Goal: Task Accomplishment & Management: Complete application form

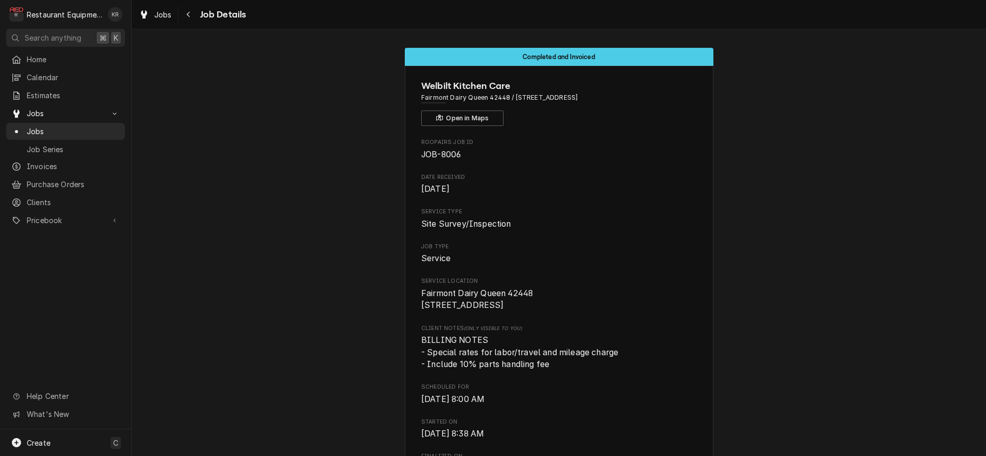
scroll to position [2494, 0]
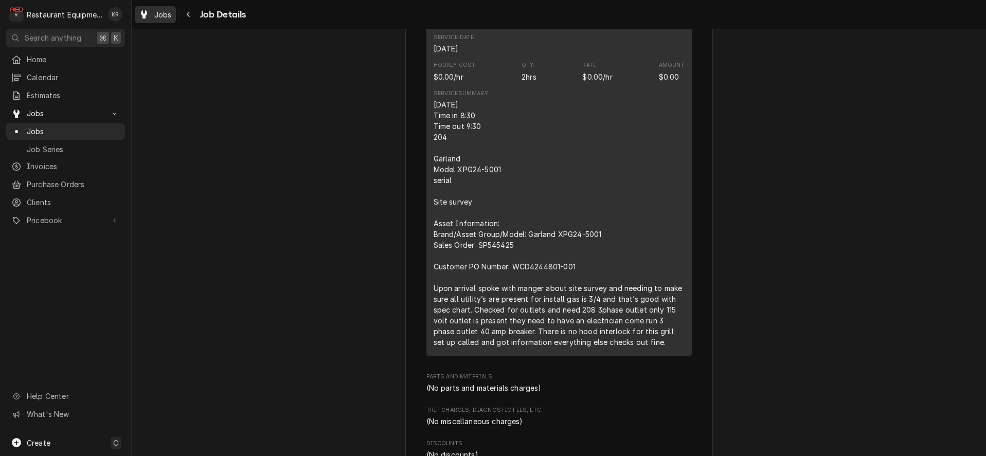
click at [166, 19] on span "Jobs" at bounding box center [162, 14] width 17 height 11
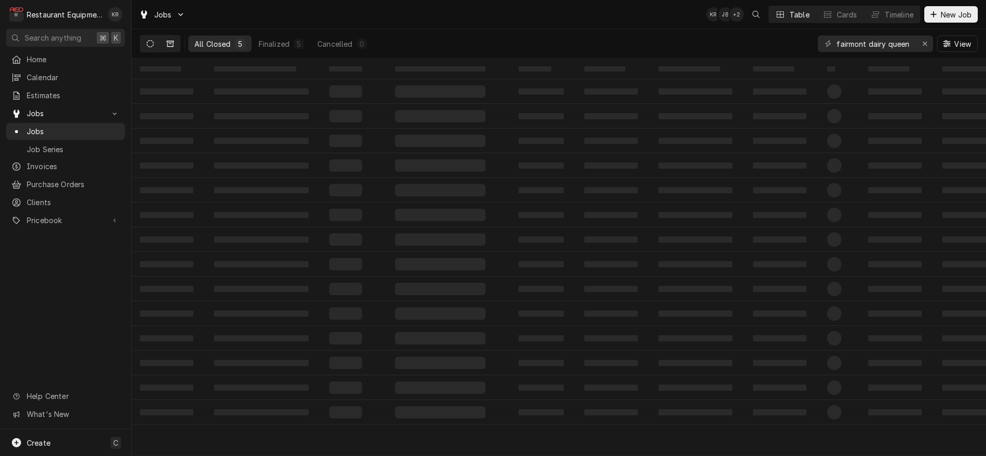
click at [149, 47] on button "Dynamic Content Wrapper" at bounding box center [150, 43] width 20 height 16
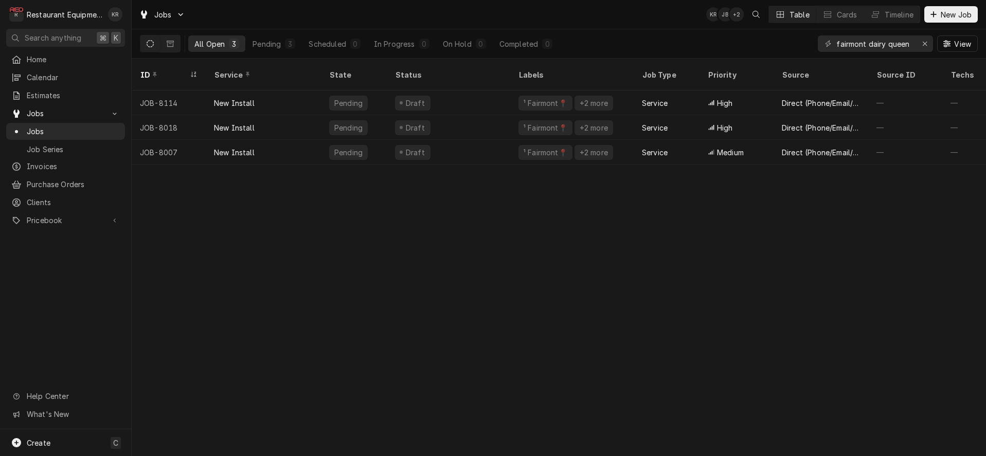
click at [147, 45] on icon "Dynamic Content Wrapper" at bounding box center [150, 43] width 7 height 7
click at [926, 43] on icon "Erase input" at bounding box center [925, 43] width 6 height 7
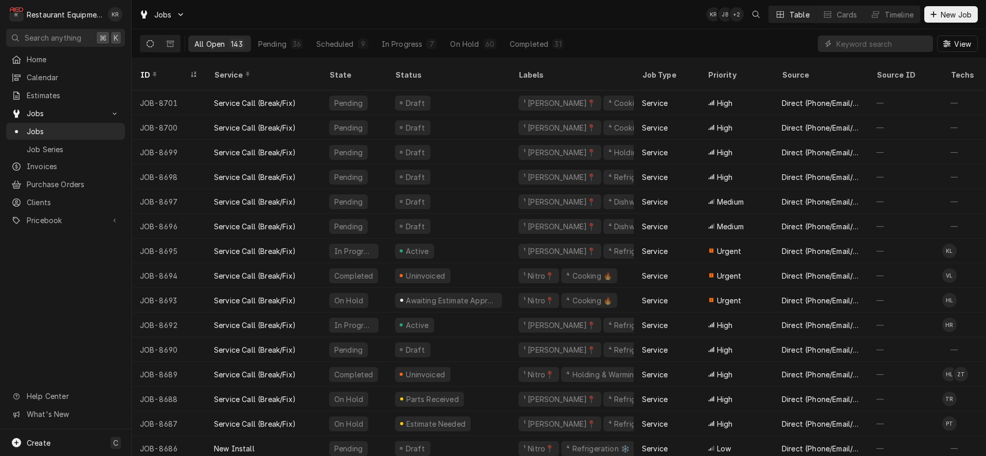
click at [602, 37] on div "All Open 143 Pending 36 Scheduled 9 In Progress 7 On Hold 60 Completed 31 View" at bounding box center [559, 43] width 838 height 29
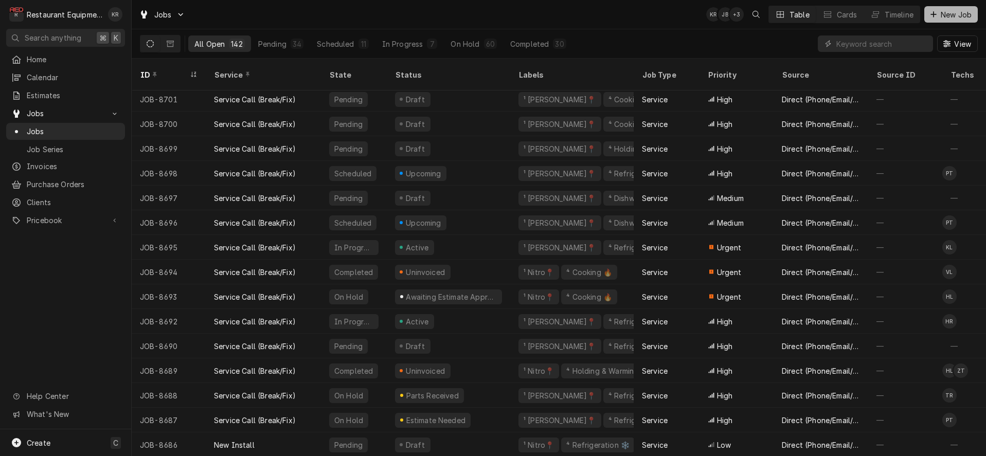
click at [954, 15] on span "New Job" at bounding box center [956, 14] width 35 height 11
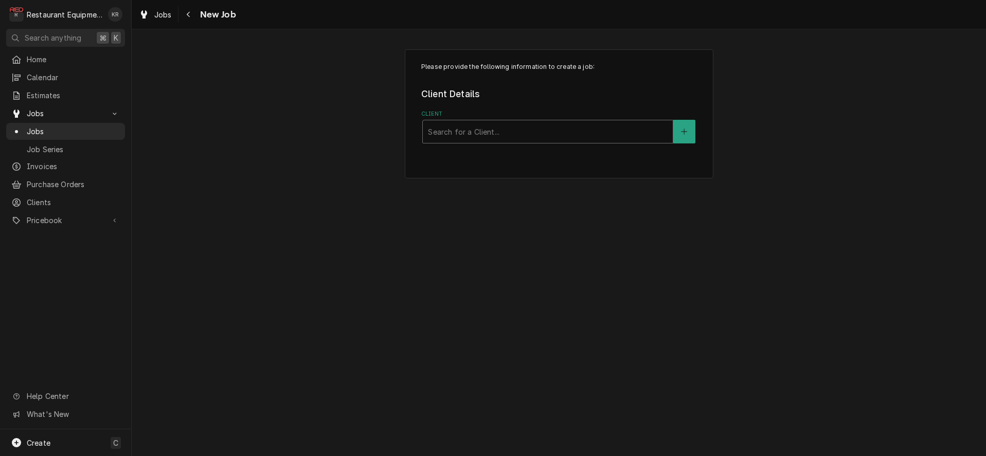
click at [468, 136] on div "Client" at bounding box center [548, 131] width 240 height 19
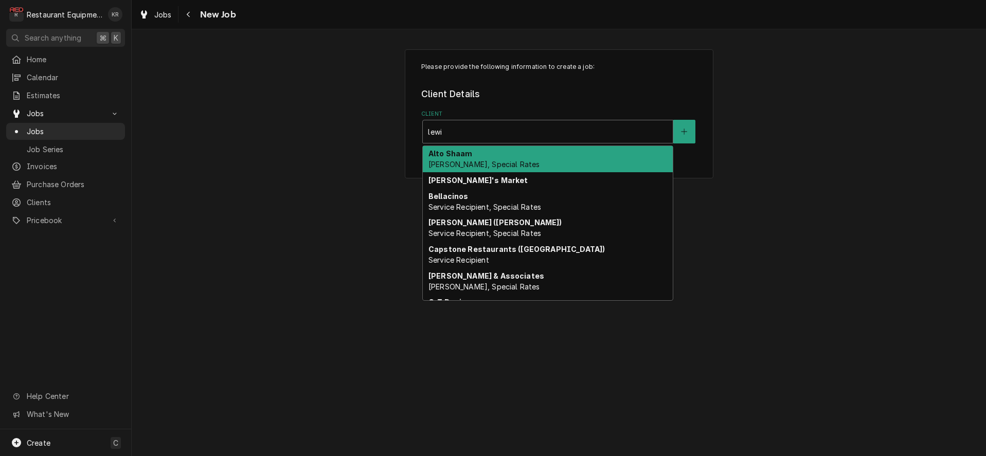
type input "lewis"
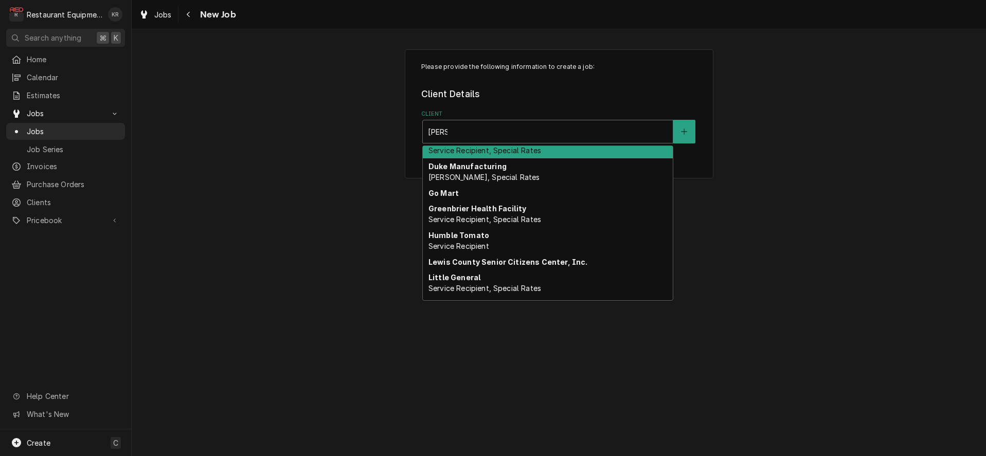
scroll to position [218, 0]
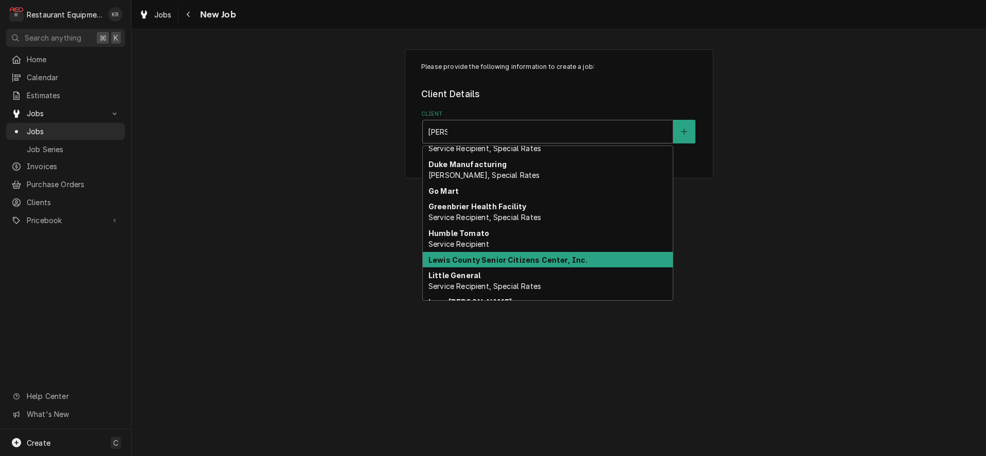
click at [497, 263] on strong "Lewis County Senior Citizens Center, Inc." at bounding box center [507, 260] width 159 height 9
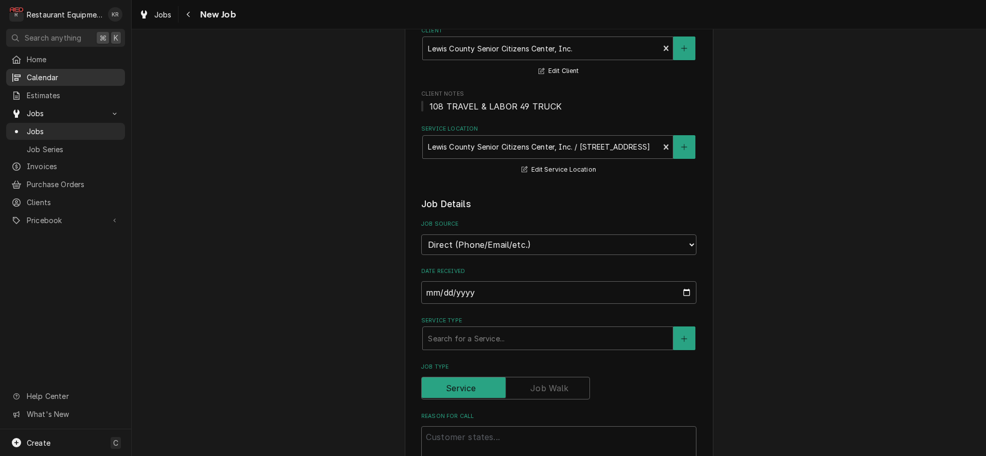
scroll to position [89, 0]
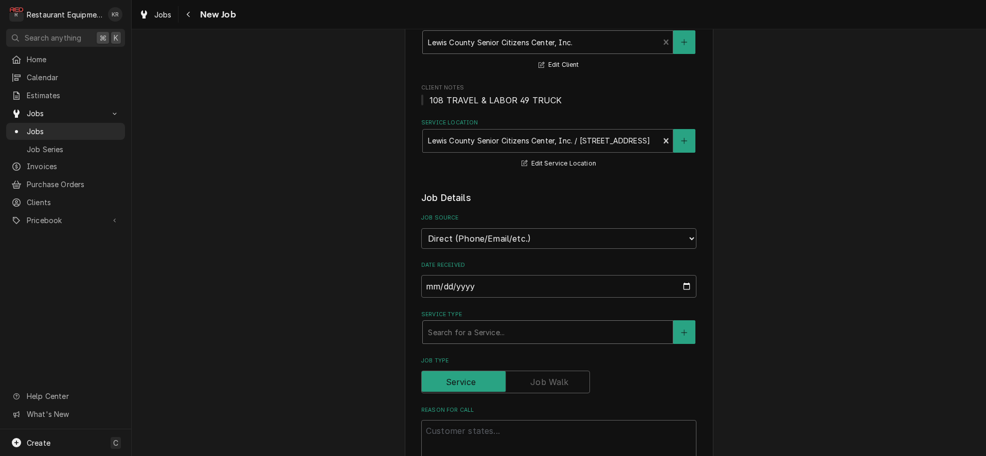
click at [475, 327] on div "Service Type" at bounding box center [548, 332] width 240 height 19
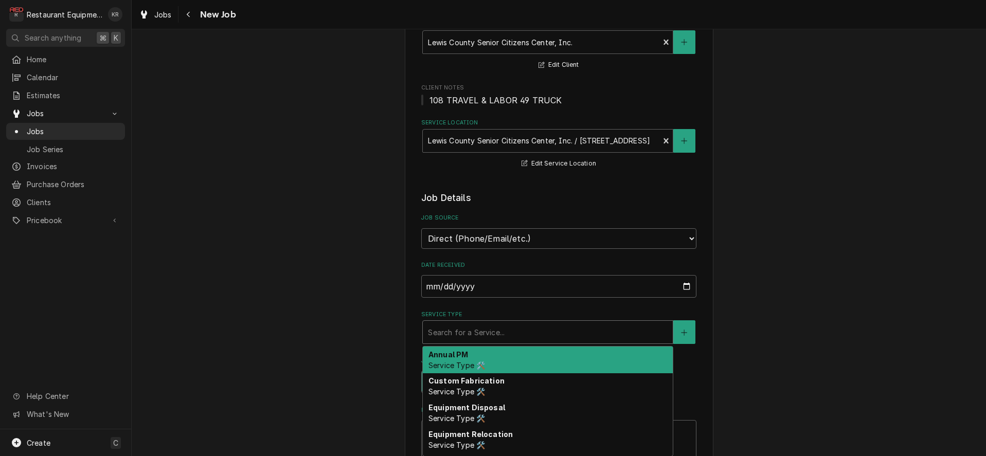
type textarea "x"
type input "b"
type textarea "x"
type input "br"
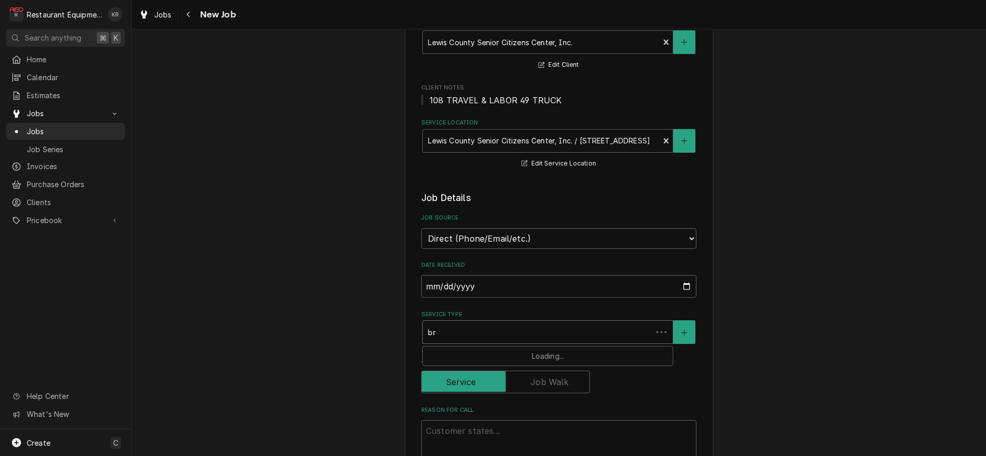
type textarea "x"
type input "bre"
type textarea "x"
type input "brea"
type textarea "x"
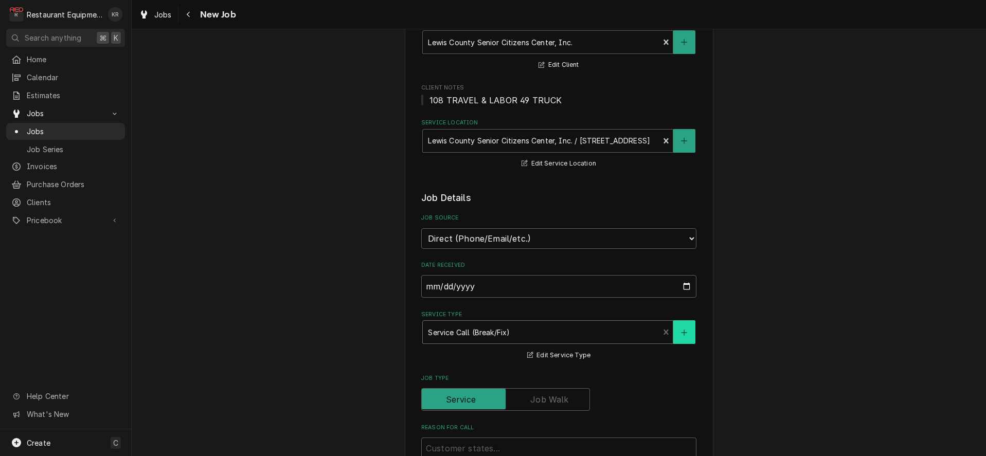
type textarea "x"
type textarea "T"
type textarea "x"
type textarea "Ta"
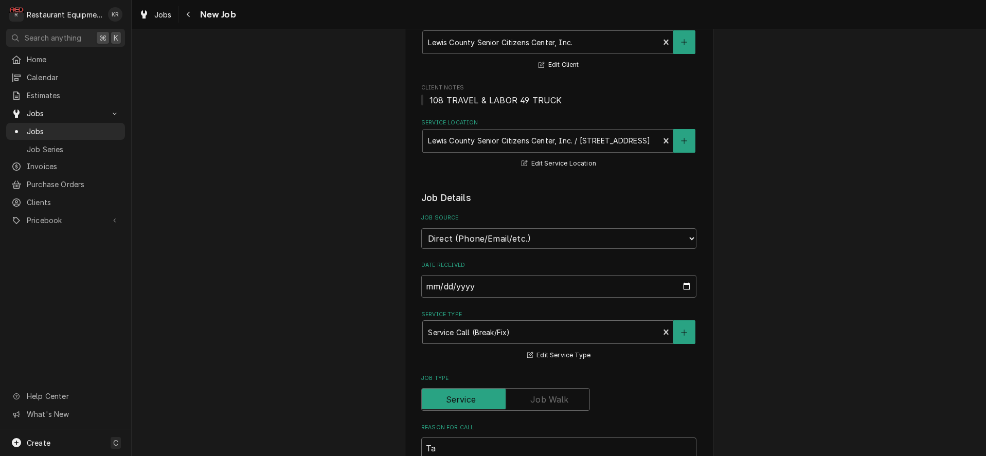
type textarea "x"
type textarea "Tab"
type textarea "x"
type textarea "Tabl"
type textarea "x"
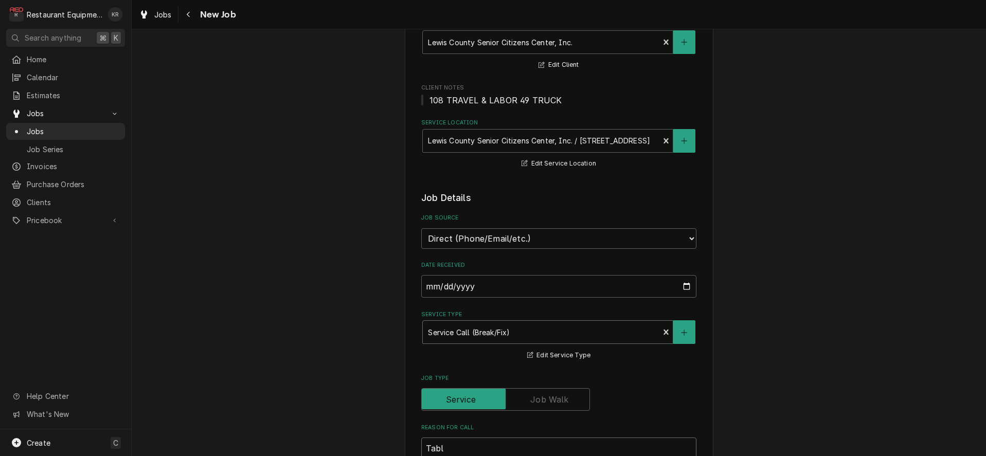
type textarea "Table"
type textarea "x"
type textarea "Table"
type textarea "x"
type textarea "Table t"
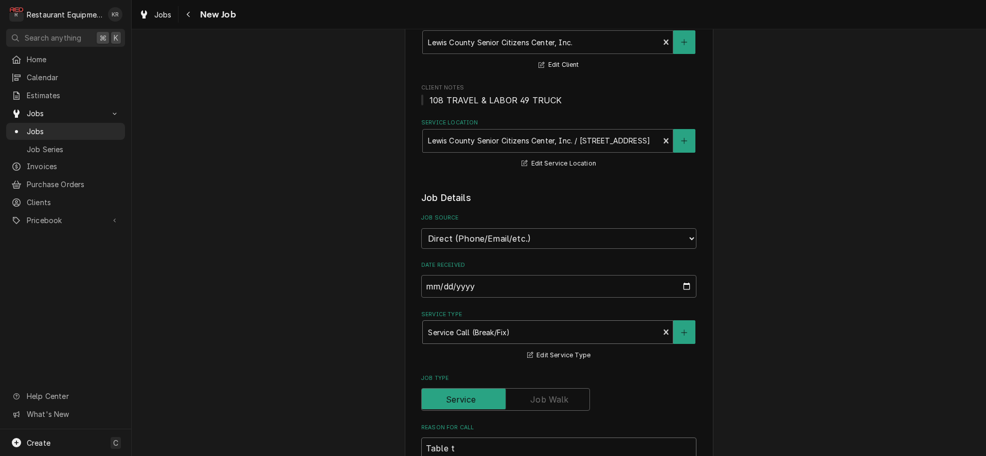
type textarea "x"
type textarea "Table to"
type textarea "x"
type textarea "Table top"
type textarea "x"
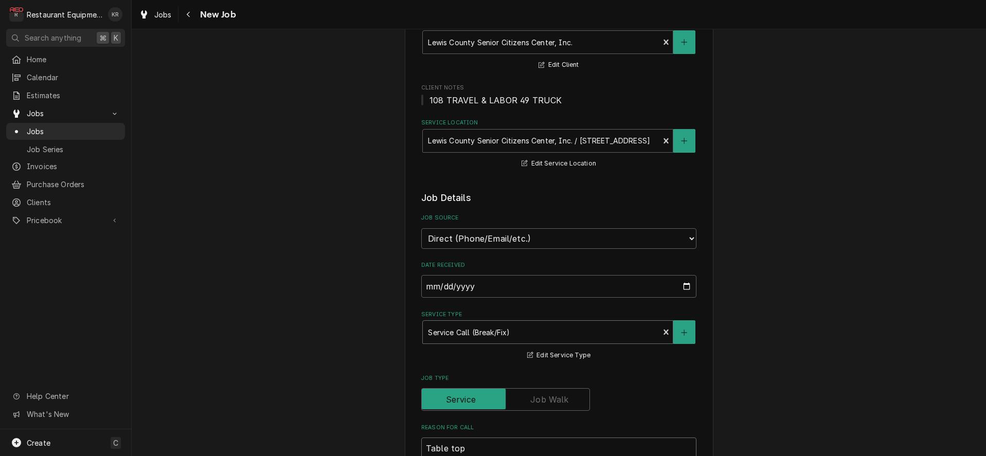
type textarea "Table top"
type textarea "x"
type textarea "Table top s"
type textarea "x"
type textarea "Table top st"
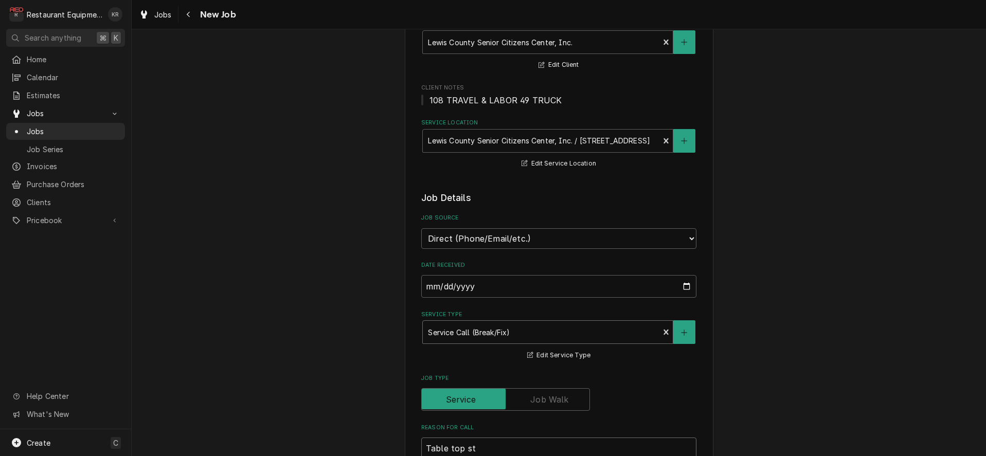
type textarea "x"
type textarea "Table top ste"
type textarea "x"
type textarea "Table top stea"
type textarea "x"
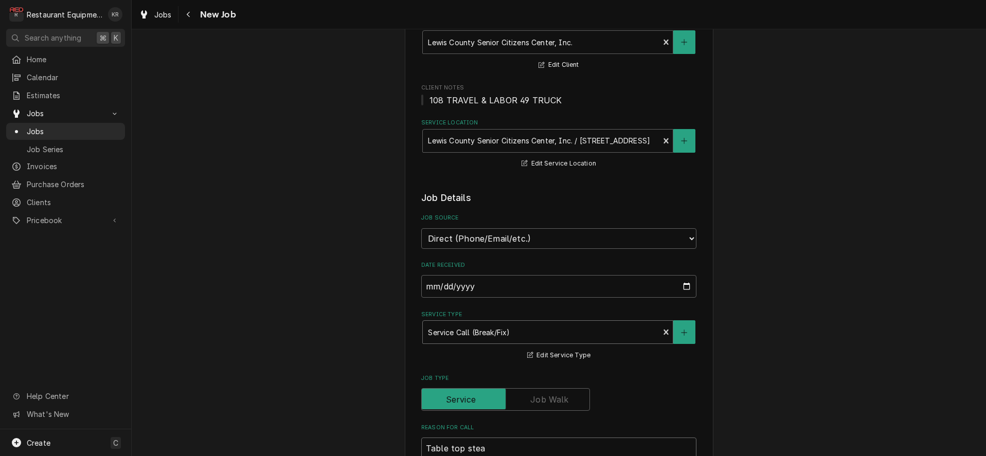
type textarea "Table top steam"
type textarea "x"
type textarea "Table top steame"
type textarea "x"
type textarea "Table top steamer"
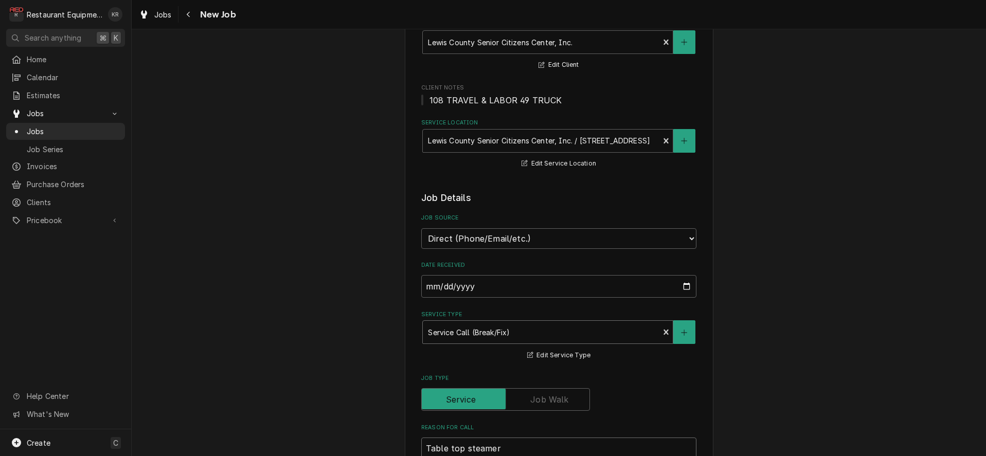
type textarea "x"
type textarea "Table top steamer"
type textarea "x"
type textarea "Table top steamer n"
type textarea "x"
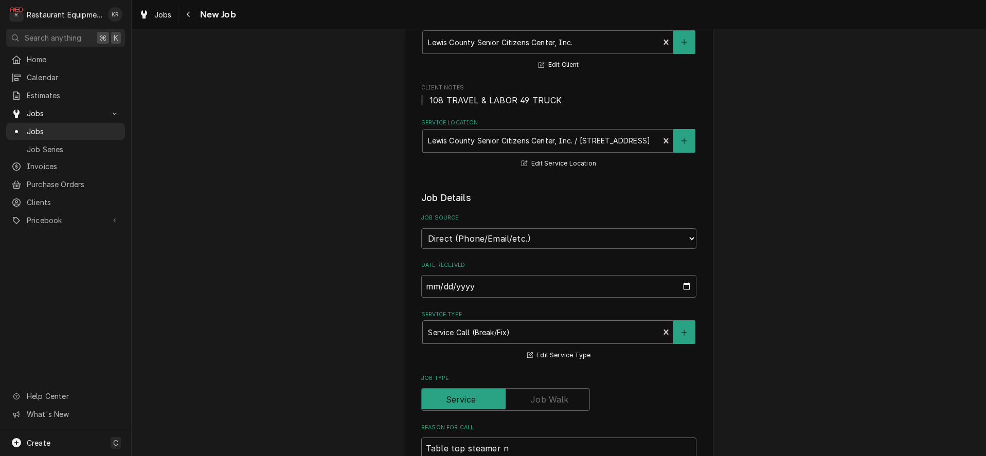
type textarea "Table top steamer no"
type textarea "x"
type textarea "Table top steamer not"
type textarea "x"
type textarea "Table top steamer not"
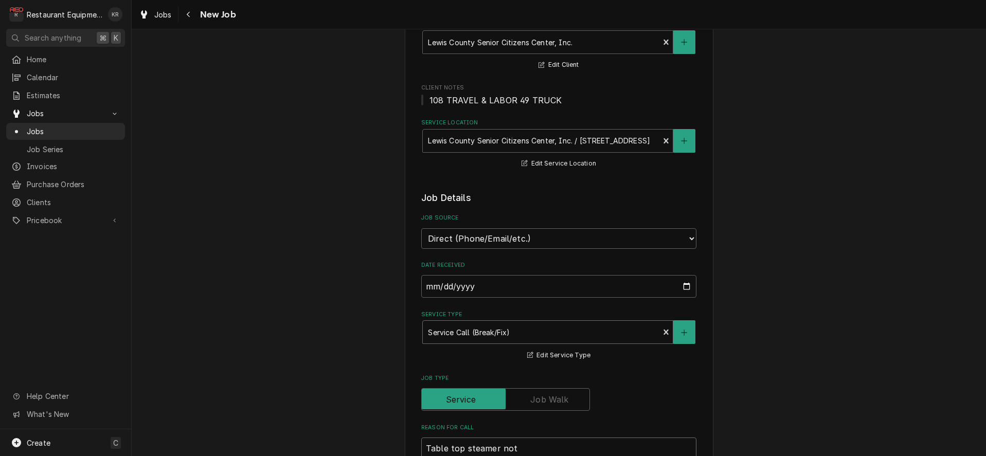
type textarea "x"
type textarea "Table top steamer not w"
type textarea "x"
type textarea "Table top steamer not wo"
type textarea "x"
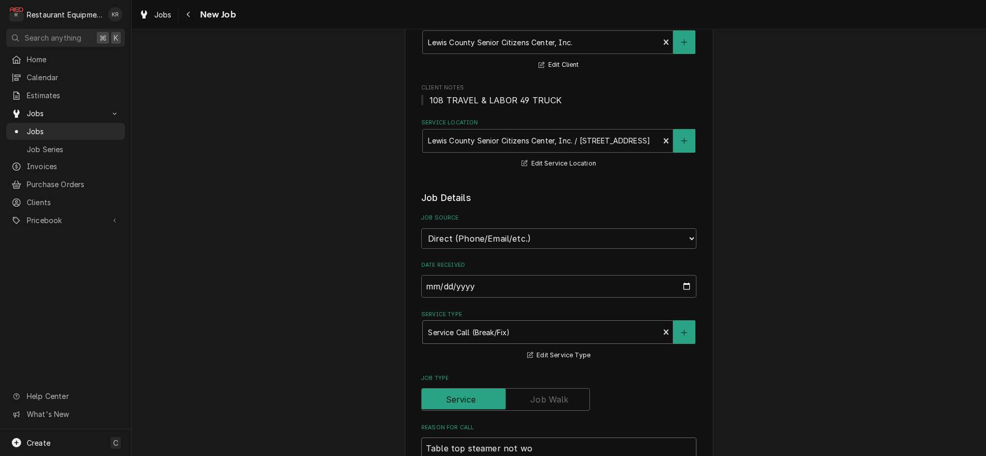
type textarea "Table top steamer not wor"
type textarea "x"
type textarea "Table top steamer not work"
type textarea "x"
type textarea "Table top steamer not worki"
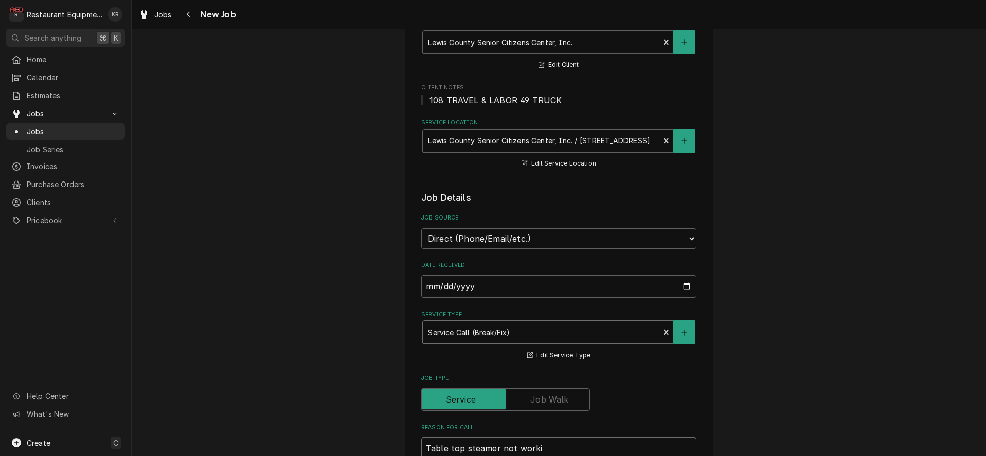
type textarea "x"
type textarea "Table top steamer not workin"
type textarea "x"
type textarea "Table top steamer not working"
type textarea "x"
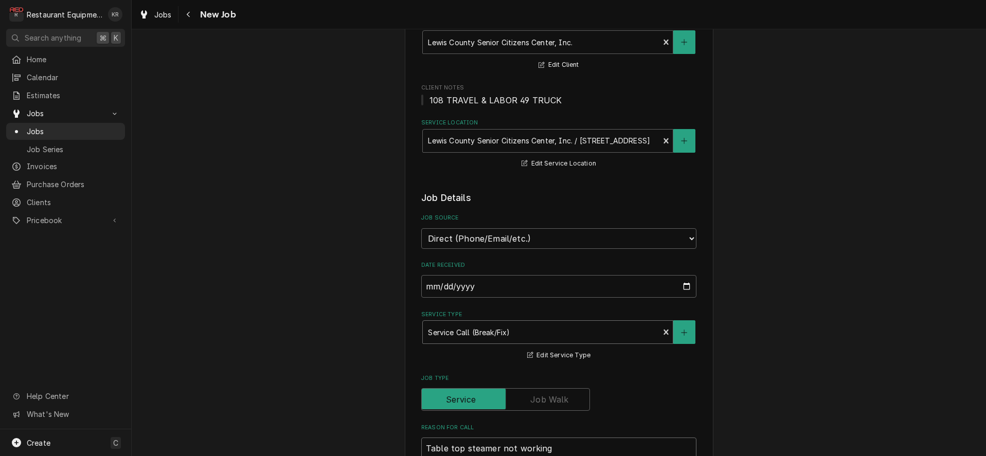
type textarea "Table top steamer not working."
type textarea "x"
type textarea "Table top steamer not working."
type textarea "x"
type textarea "Table top steamer not working. T"
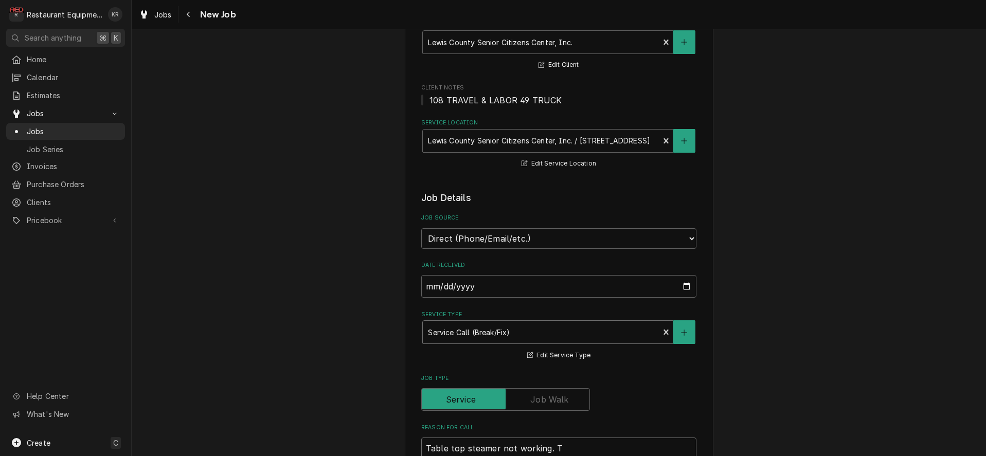
type textarea "x"
type textarea "Table top steamer not working. Th"
type textarea "x"
type textarea "Table top steamer not working. Thn"
type textarea "x"
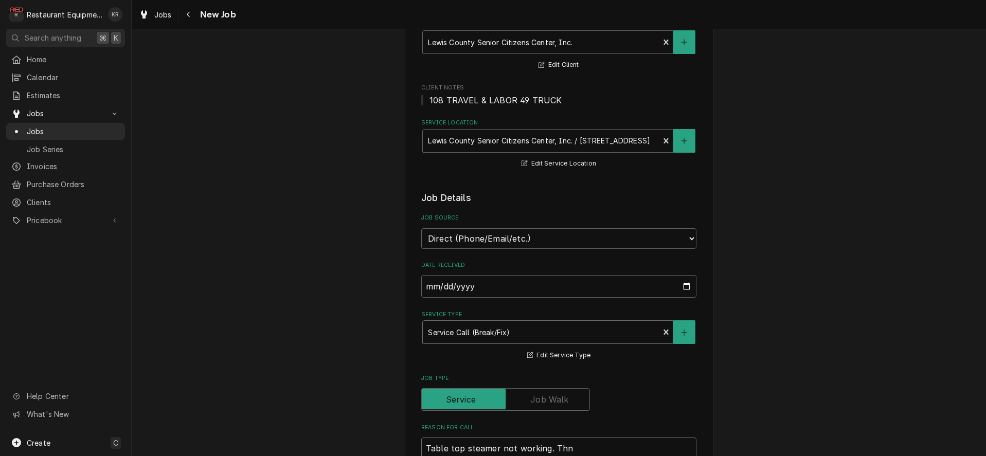
type textarea "Table top steamer not working. Th"
type textarea "x"
type textarea "Table top steamer not working. Thi"
type textarea "x"
type textarea "Table top steamer not working. Thin"
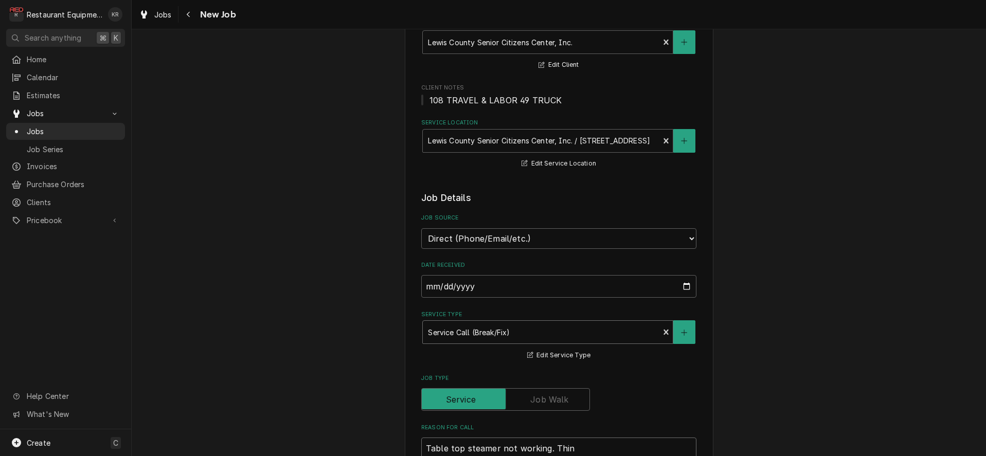
type textarea "x"
type textarea "Table top steamer not working. Think"
type textarea "x"
type textarea "Table top steamer not working. Think"
type textarea "x"
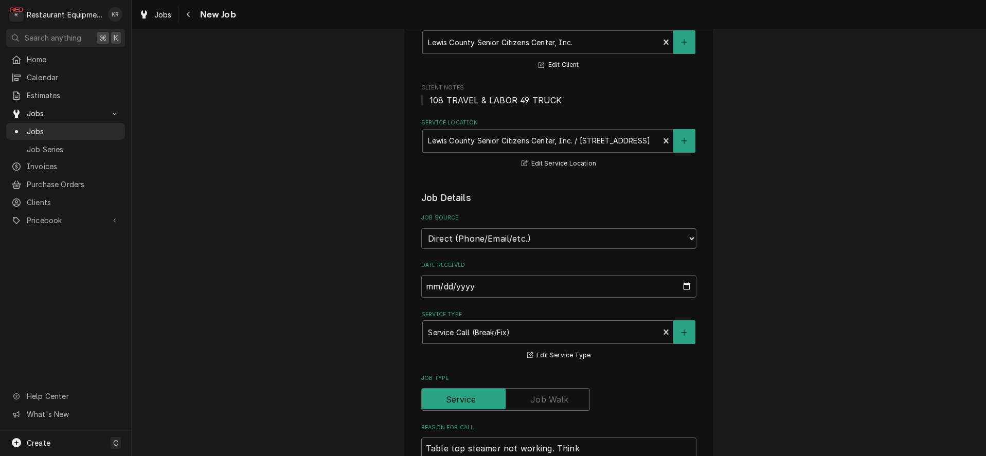
type textarea "Table top steamer not working. Think t"
type textarea "x"
type textarea "Table top steamer not working. Think th"
type textarea "x"
type textarea "Table top steamer not working. Think the"
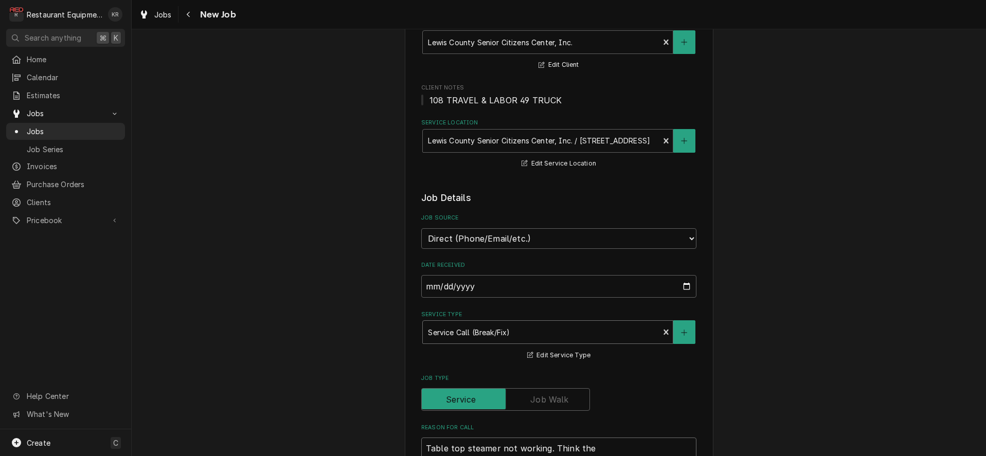
type textarea "x"
type textarea "Table top steamer not working. Think the"
type textarea "x"
type textarea "Table top steamer not working. Think the h"
type textarea "x"
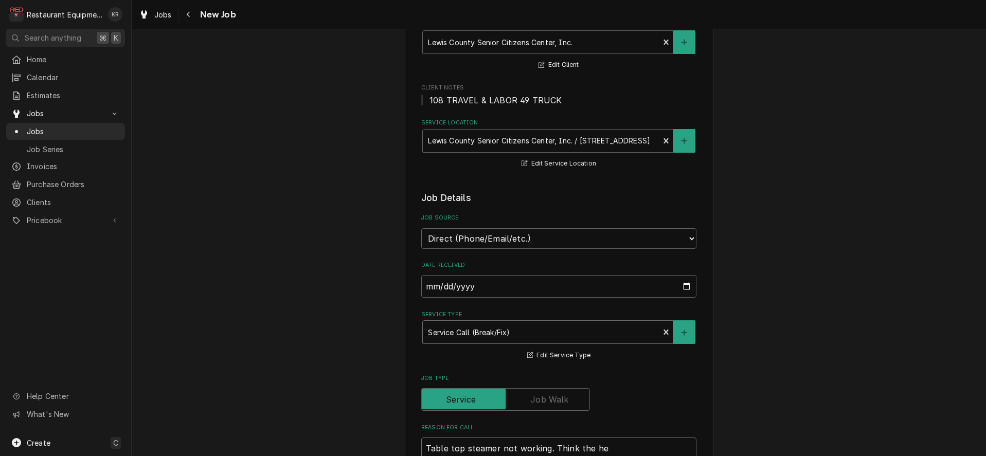
type textarea "Table top steamer not working. Think the hea"
type textarea "x"
type textarea "Table top steamer not working. Think the heat"
type textarea "x"
type textarea "Table top steamer not working. Think the heati"
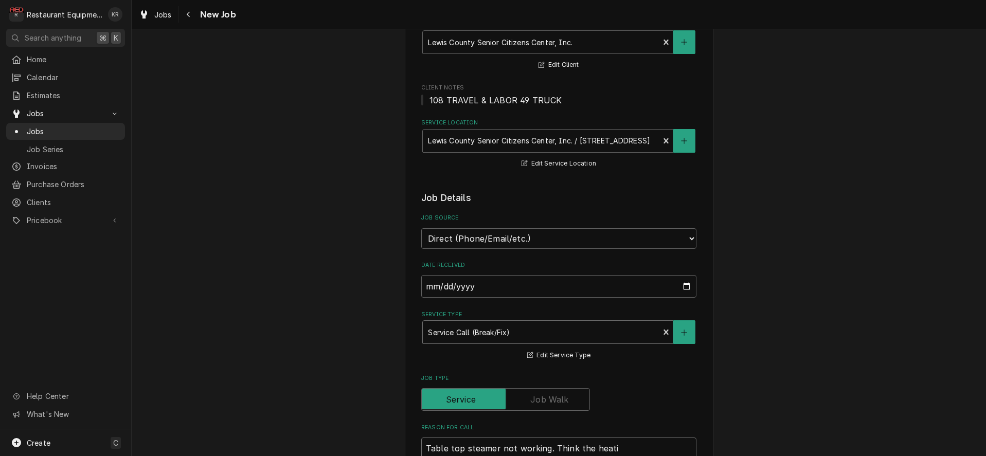
type textarea "x"
type textarea "Table top steamer not working. Think the heating"
type textarea "x"
type textarea "Table top steamer not working. Think the heating"
type textarea "x"
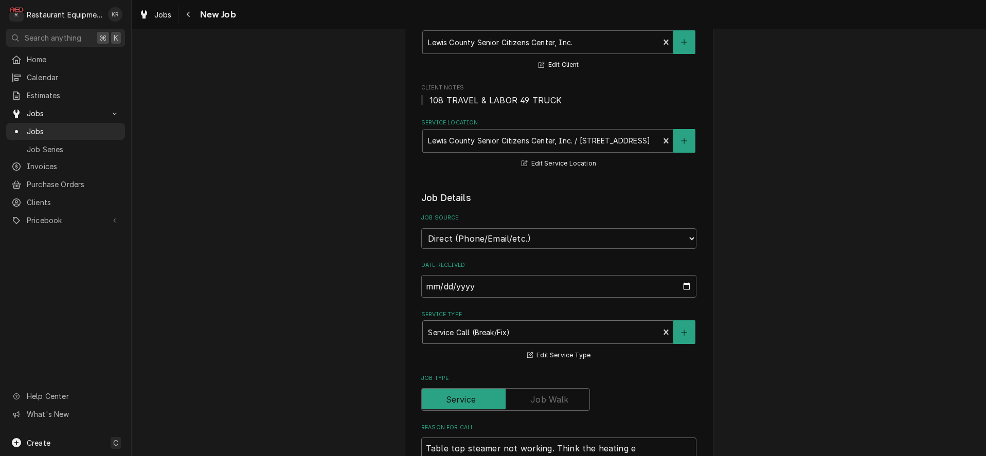
type textarea "Table top steamer not working. Think the heating el"
type textarea "x"
type textarea "Table top steamer not working. Think the heating ele"
type textarea "x"
type textarea "Table top steamer not working. Think the heating eleme"
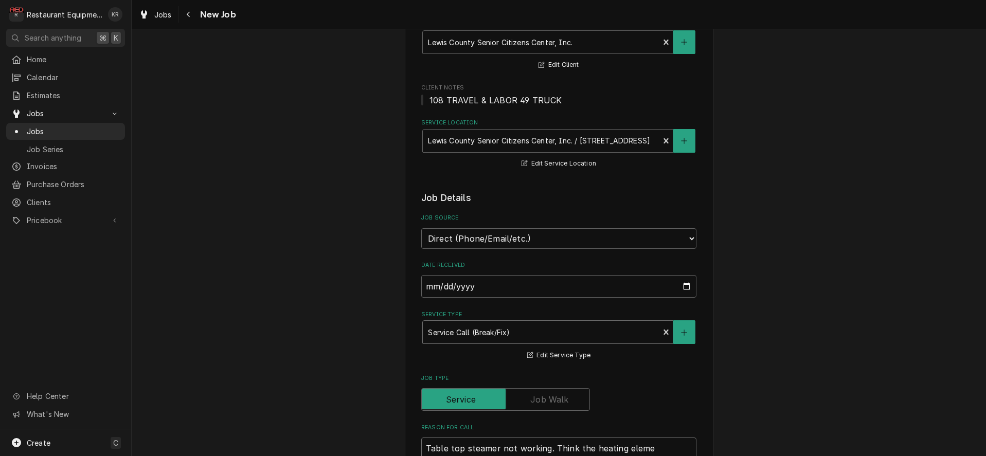
type textarea "x"
type textarea "Table top steamer not working. Think the heating elemen"
type textarea "x"
type textarea "Table top steamer not working. Think the heating element"
type textarea "x"
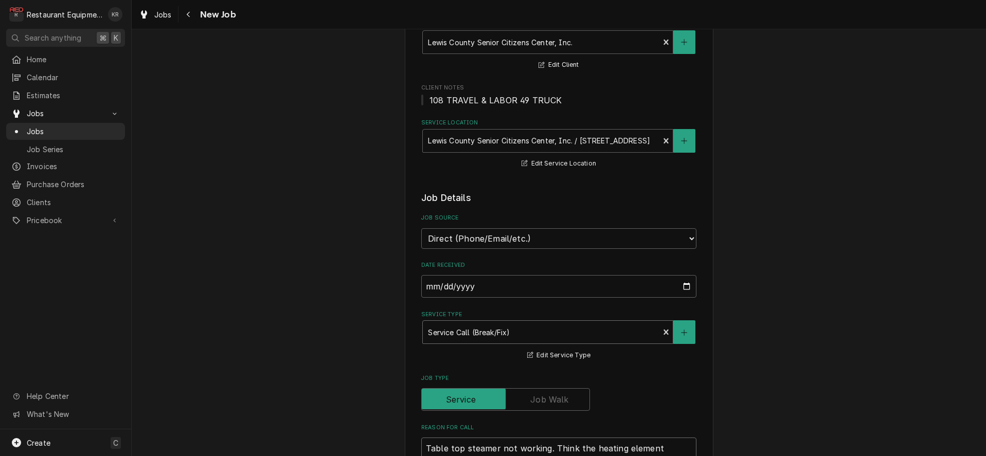
type textarea "Table top steamer not working. Think the heating element"
type textarea "x"
type textarea "Table top steamer not working. Think the heating element is"
type textarea "x"
type textarea "Table top steamer not working. Think the heating element is"
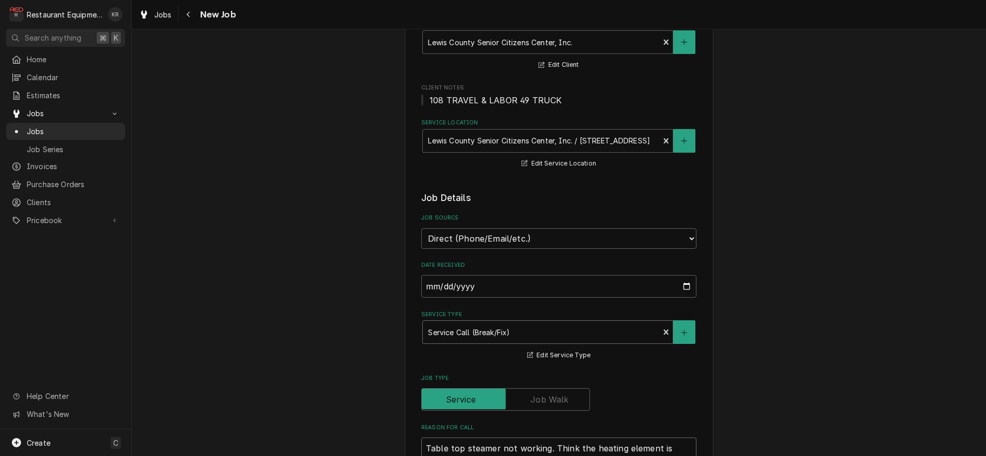
type textarea "x"
type textarea "Table top steamer not working. Think the heating element is g"
type textarea "x"
type textarea "Table top steamer not working. Think the heating element is go"
type textarea "x"
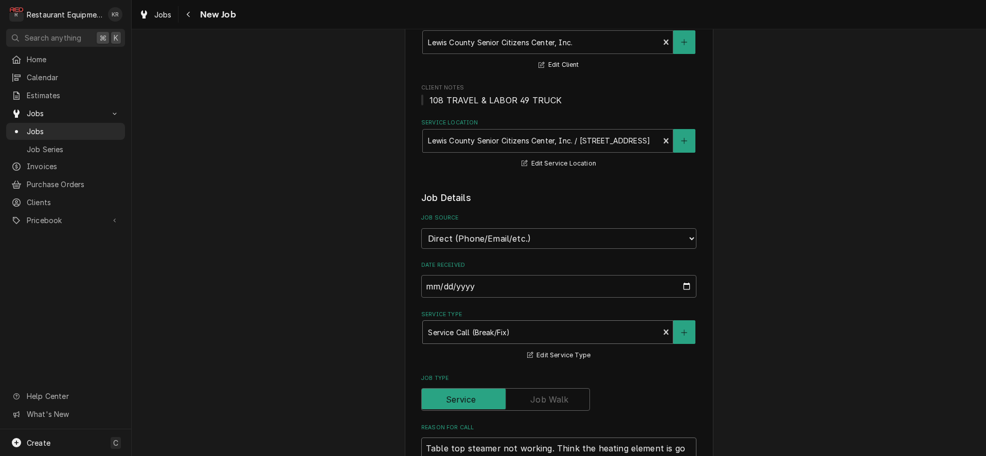
type textarea "Table top steamer not working. Think the heating element is goi"
type textarea "x"
type textarea "Table top steamer not working. Think the heating element is going"
type textarea "x"
type textarea "Table top steamer not working. Think the heating element is going"
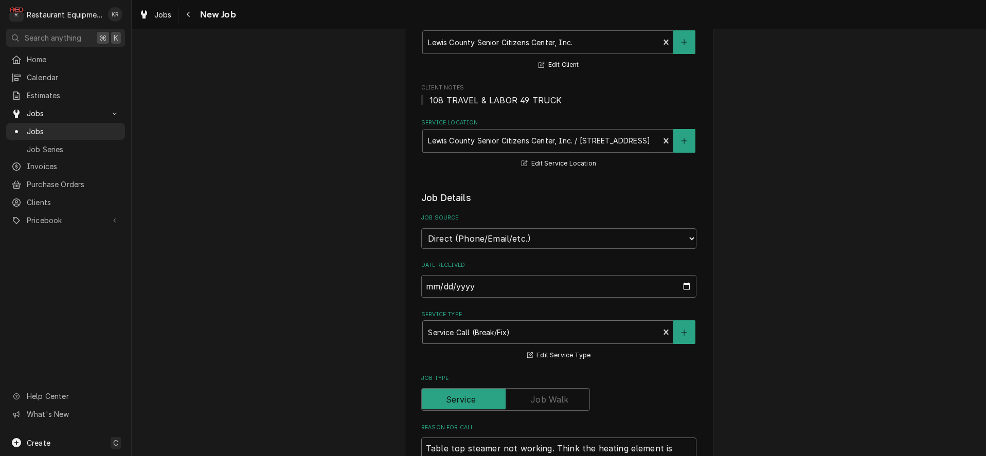
type textarea "x"
type textarea "Table top steamer not working. Think the heating element is going oiu"
type textarea "x"
type textarea "Table top steamer not working. Think the heating element is going oiut"
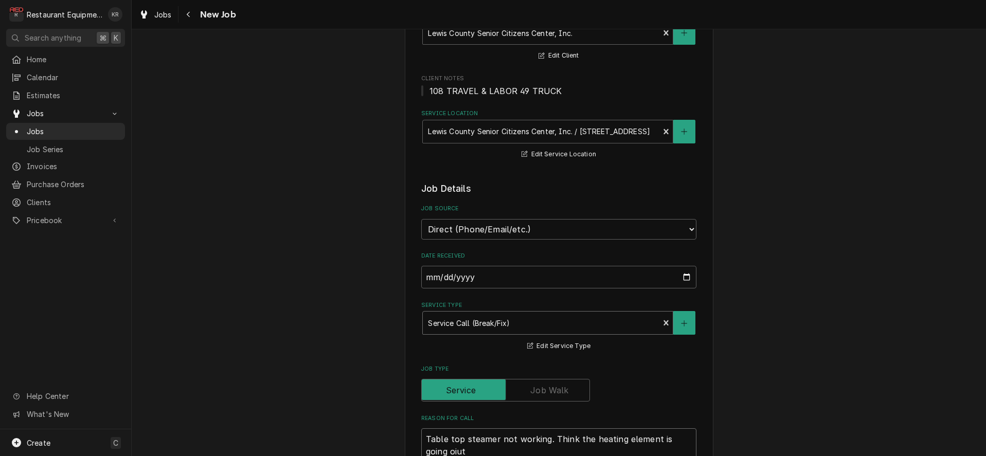
type textarea "x"
type textarea "Table top steamer not working. Think the heating element is going oiut."
type textarea "x"
type textarea "Table top steamer not working. Think the heating element is going oiut. M"
type textarea "x"
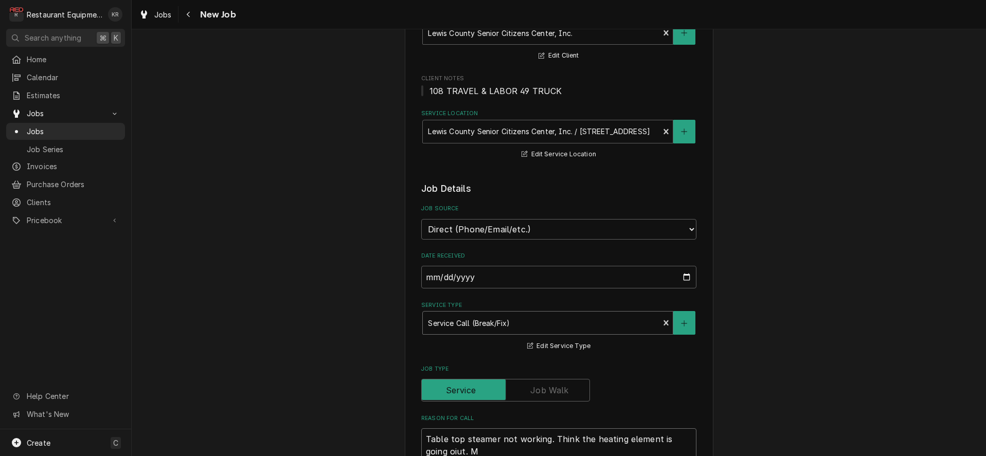
type textarea "Table top steamer not working. Think the heating element is going oiut. MN"
type textarea "x"
type textarea "Table top steamer not working. Think the heating element is going oiut. MN#"
type textarea "x"
type textarea "Table top steamer not working. Think the heating element is going oiut. MN#"
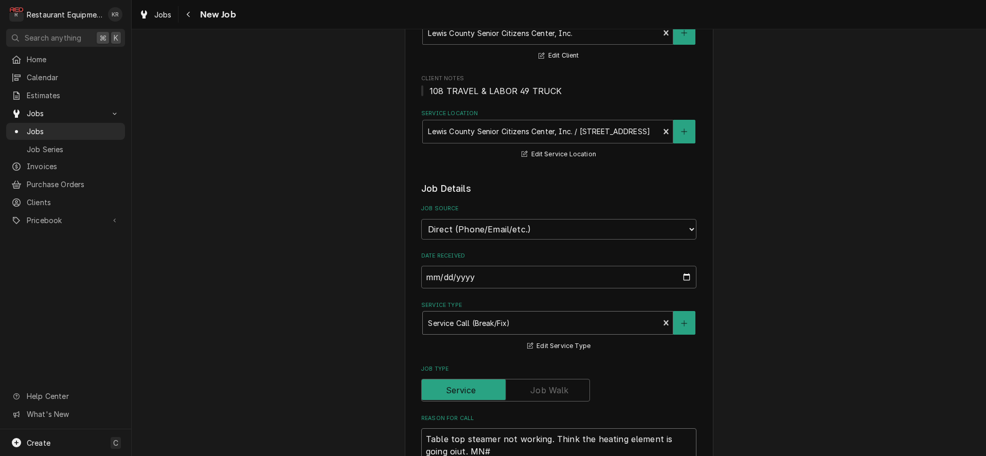
type textarea "x"
type textarea "Table top steamer not working. Think the heating element is going oiut. MN# R"
type textarea "x"
type textarea "Table top steamer not working. Think the heating element is going oiut. MN# R2"
type textarea "x"
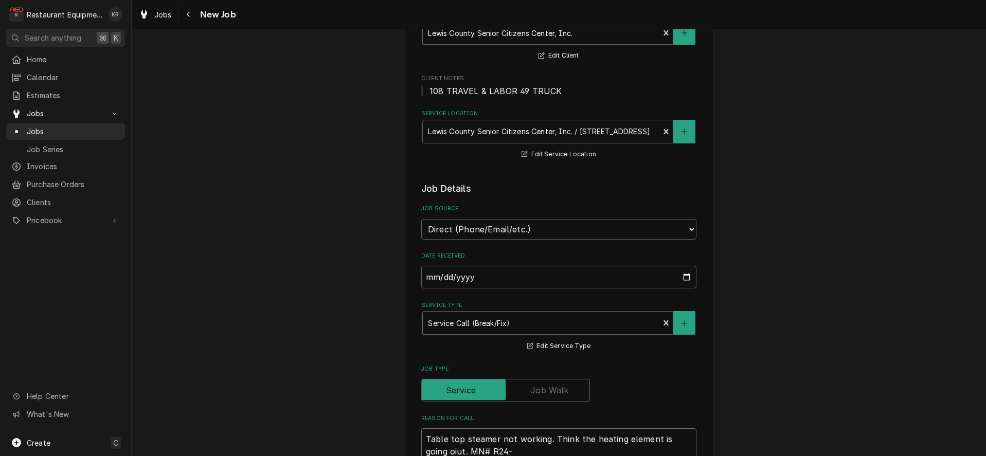
type textarea "Table top steamer not working. Think the heating element is going oiut. MN# R24…"
type textarea "x"
type textarea "Table top steamer not working. Think the heating element is going oiut. MN# R24…"
type textarea "x"
type textarea "Table top steamer not working. Think the heating element is going oiut. MN# R24…"
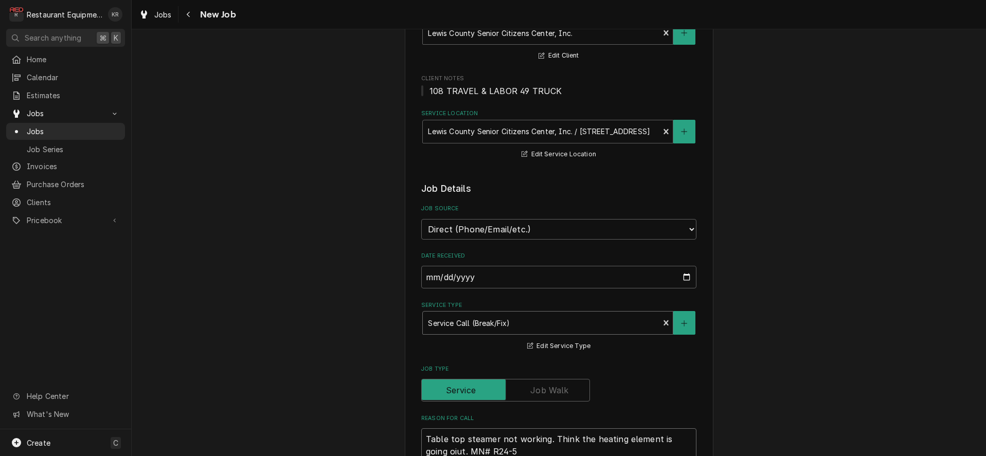
type textarea "x"
type textarea "Table top steamer not working. Think the heating element is going oiut. SMN# R2…"
type textarea "x"
type textarea "Table top steamer not working. Think the heating element is going oiut. SoMN# R…"
type textarea "x"
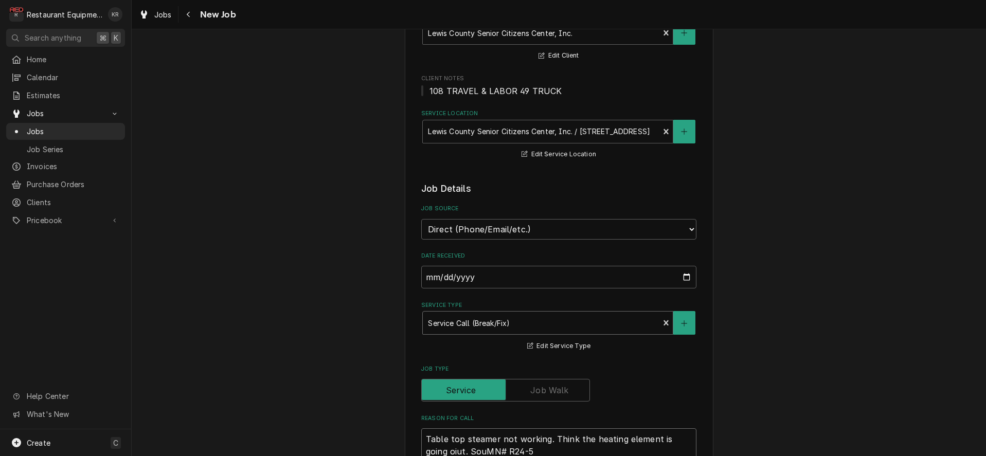
type textarea "Table top steamer not working. Think the heating element is going oiut. SoutMN#…"
type textarea "x"
type textarea "Table top steamer not working. Think the heating element is going oiut. SouthMN…"
type textarea "x"
type textarea "Table top steamer not working. Think the heating element is going oiut. Southbe…"
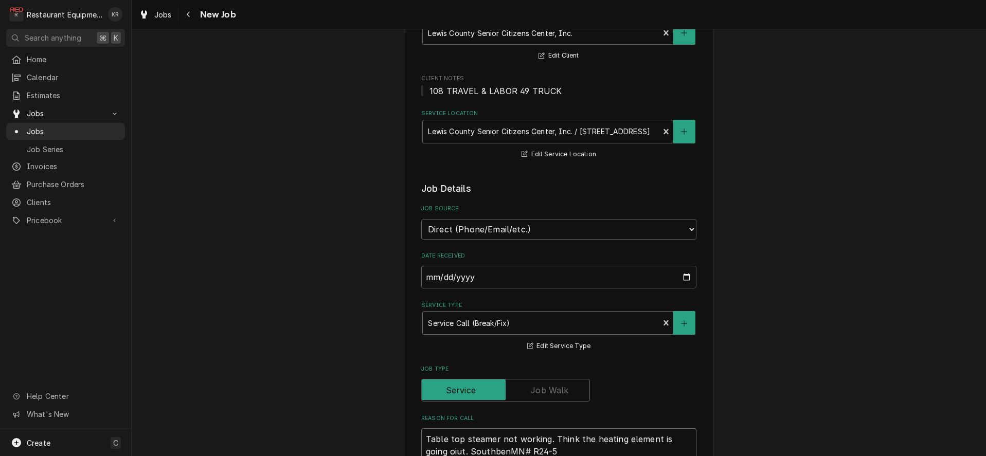
type textarea "x"
type textarea "Table top steamer not working. Think the heating element is going oiut. Southbe…"
type textarea "x"
type textarea "Table top steamer not working. Think the heating element is going oiut. Southbe…"
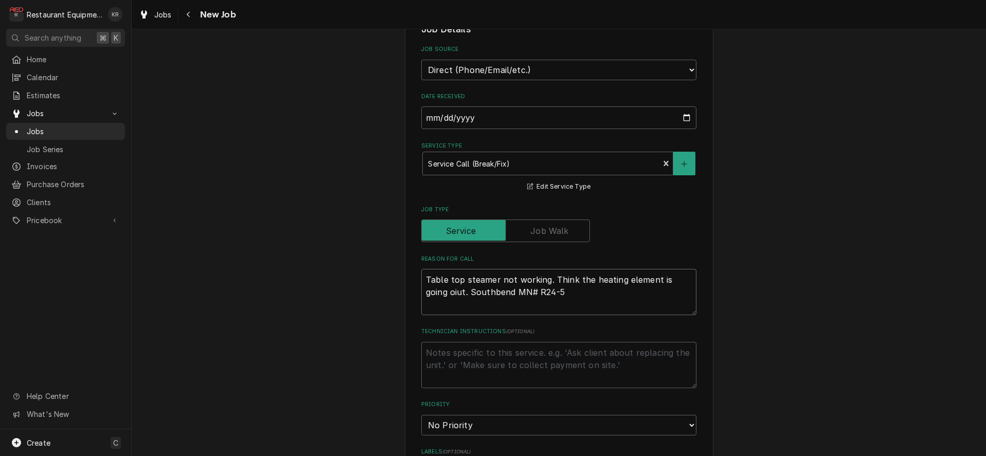
scroll to position [266, 0]
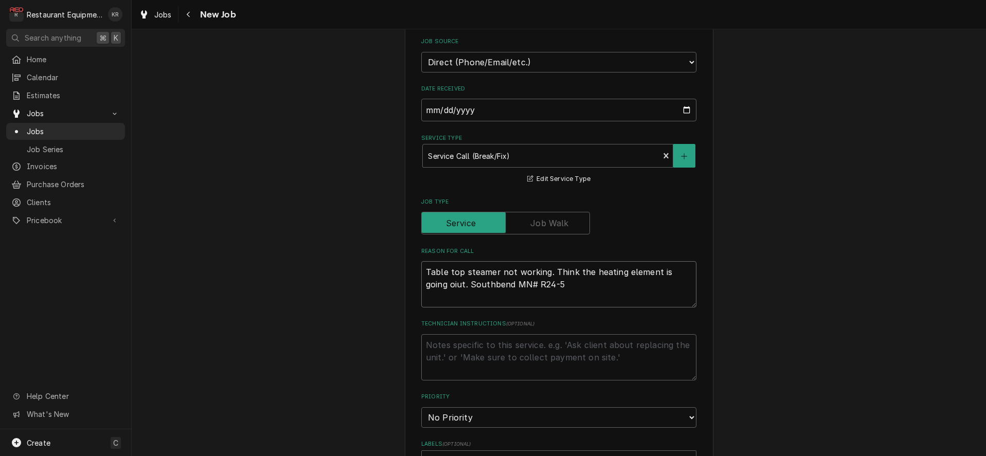
type textarea "x"
type textarea "Table top steamer not working. Think the heating element is going out. Southben…"
click at [550, 285] on textarea "Table top steamer not working. Think the heating element is going out. Southben…" at bounding box center [558, 284] width 275 height 46
type textarea "x"
type textarea "Table top steamer not working. Think the heating element is going out. Southben…"
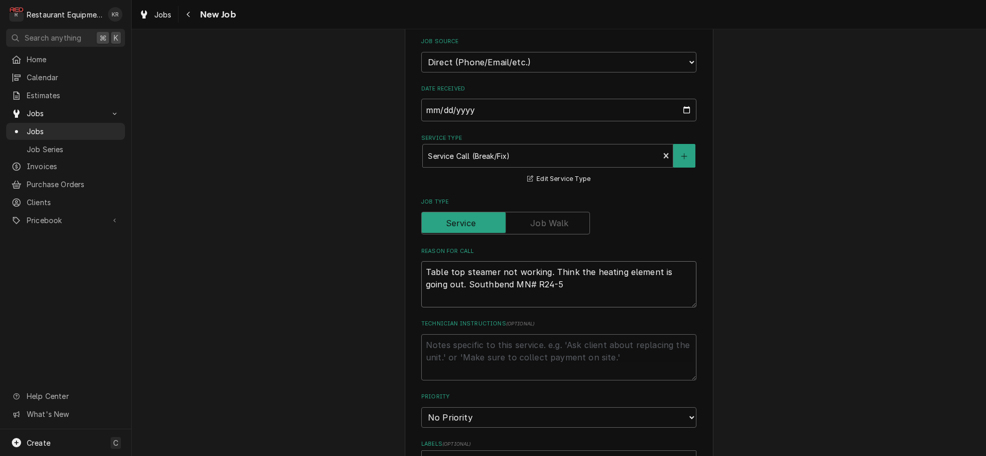
type textarea "x"
type textarea "Table top steamer not working. Think the heating element is going out. Southben…"
type textarea "x"
type textarea "Table top steamer not working. Think the heating element is going out. Southben…"
type textarea "x"
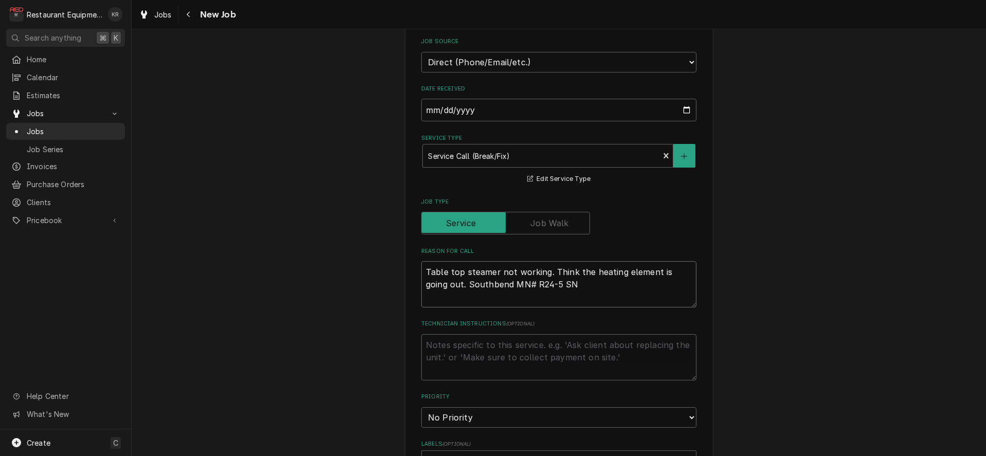
type textarea "Table top steamer not working. Think the heating element is going out. Southben…"
type textarea "x"
type textarea "Table top steamer not working. Think the heating element is going out. Southben…"
type textarea "x"
type textarea "Table top steamer not working. Think the heating element is going out. Southben…"
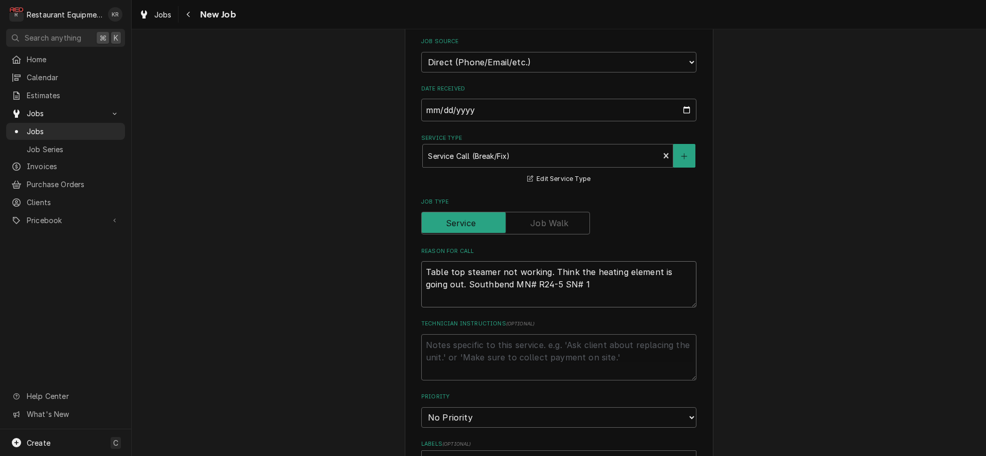
type textarea "x"
type textarea "Table top steamer not working. Think the heating element is going out. Southben…"
type textarea "x"
type textarea "Table top steamer not working. Think the heating element is going out. Southben…"
type textarea "x"
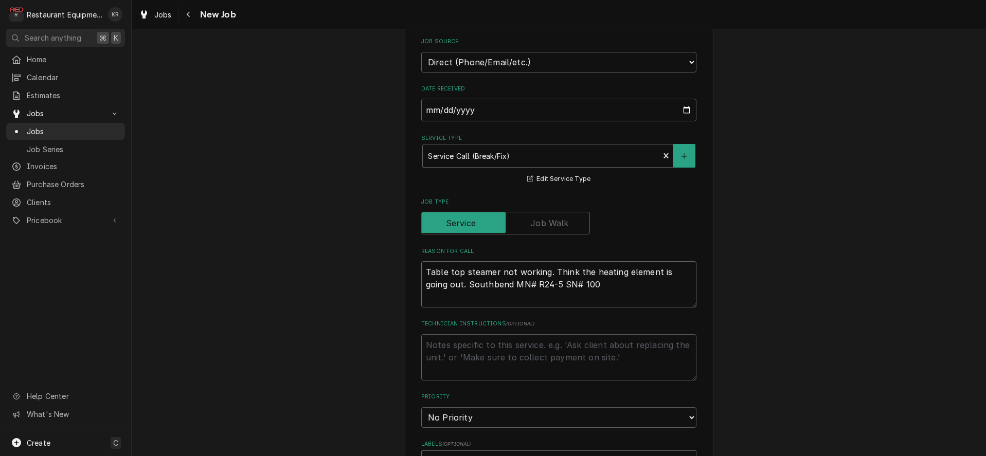
type textarea "Table top steamer not working. Think the heating element is going out. Southben…"
type textarea "x"
type textarea "Table top steamer not working. Think the heating element is going out. Southben…"
type textarea "x"
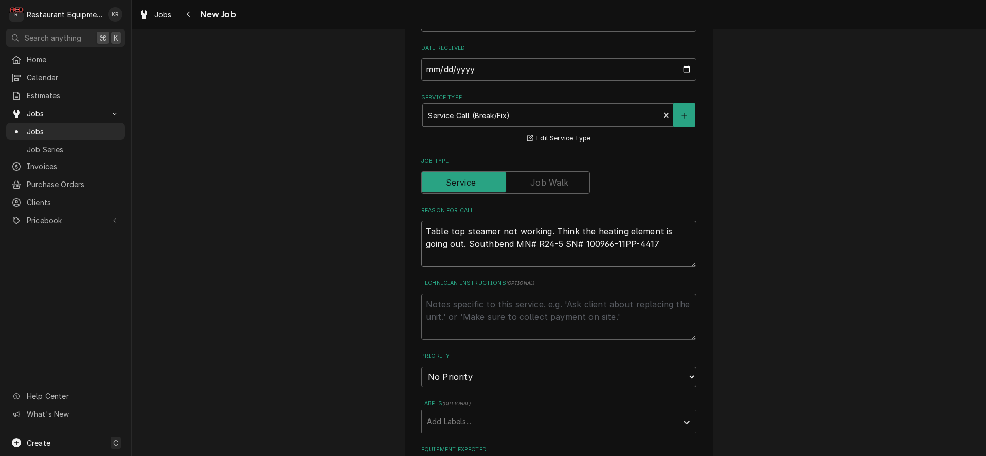
scroll to position [319, 0]
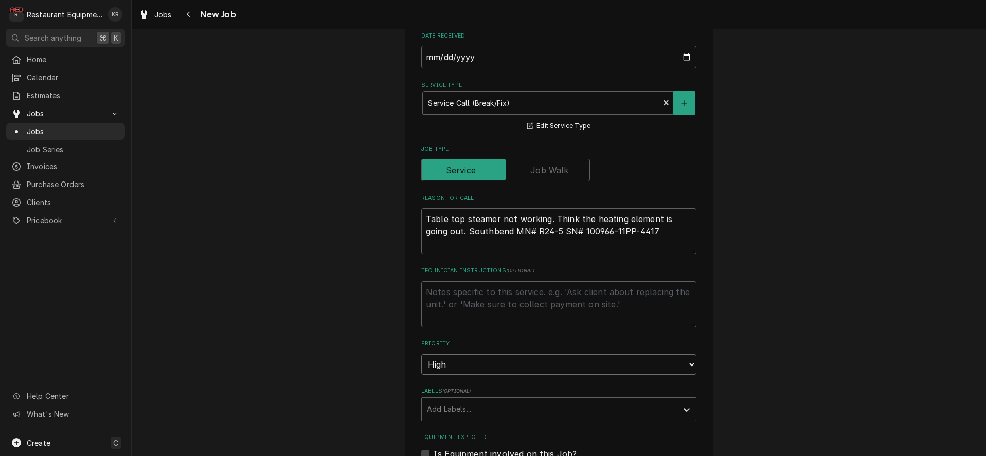
click option "High" at bounding box center [0, 0] width 0 height 0
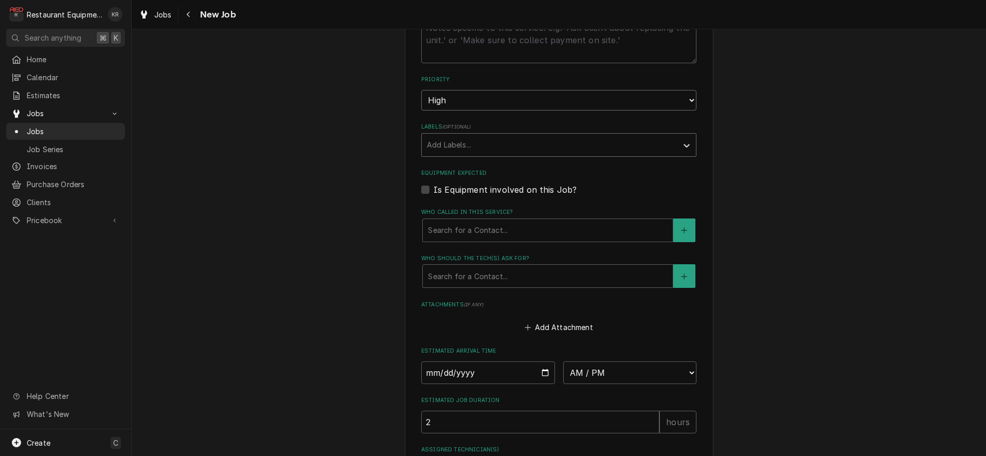
scroll to position [590, 0]
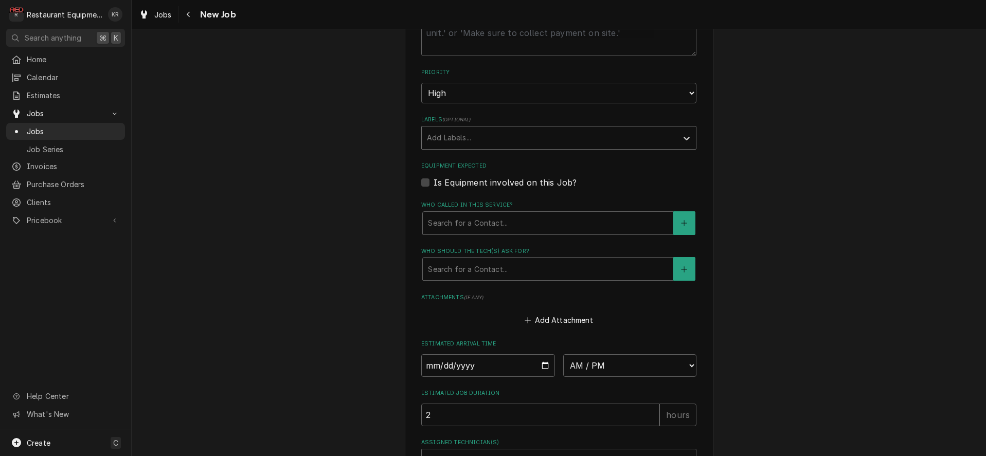
click at [476, 136] on div "Labels" at bounding box center [549, 138] width 245 height 19
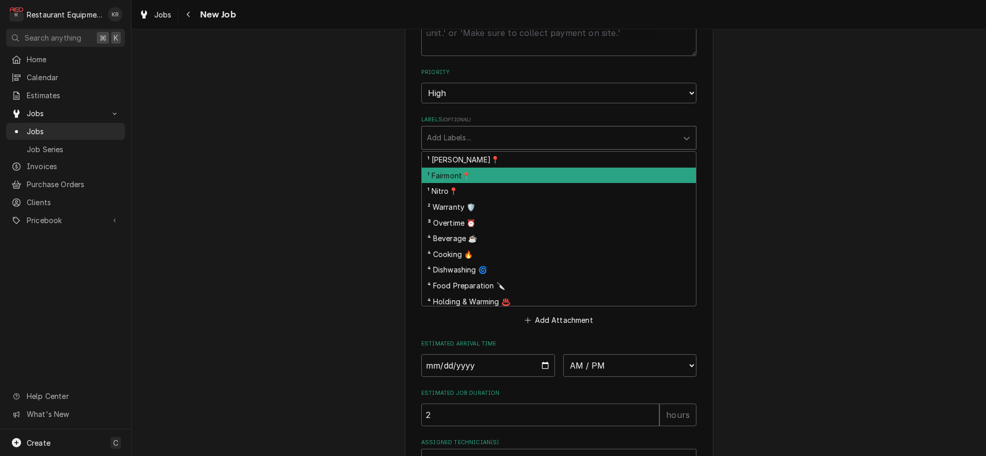
click at [476, 174] on div "¹ Fairmont📍" at bounding box center [559, 176] width 274 height 16
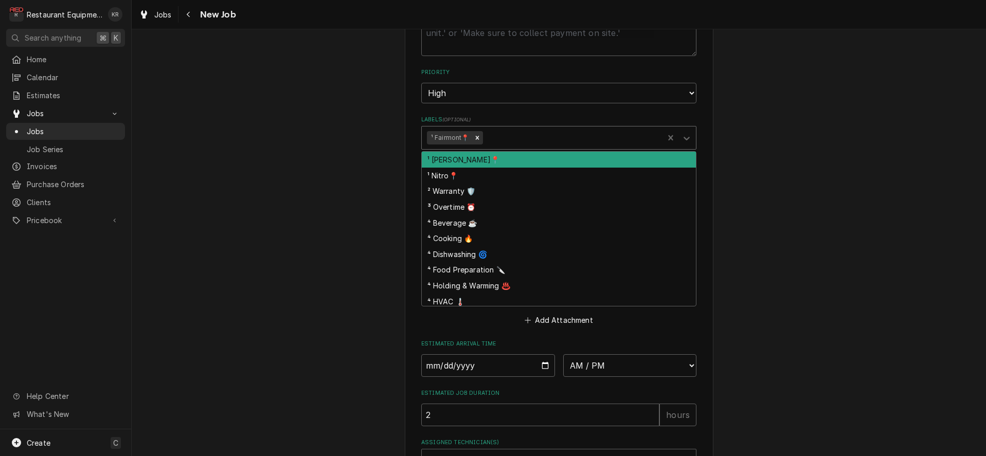
click at [511, 139] on div "Labels" at bounding box center [572, 138] width 174 height 19
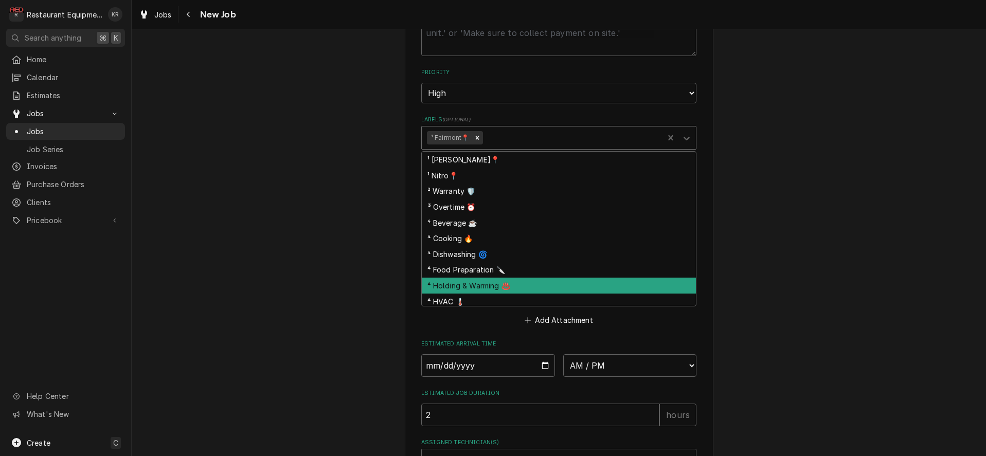
click at [505, 284] on div "⁴ Holding & Warming ♨️" at bounding box center [559, 286] width 274 height 16
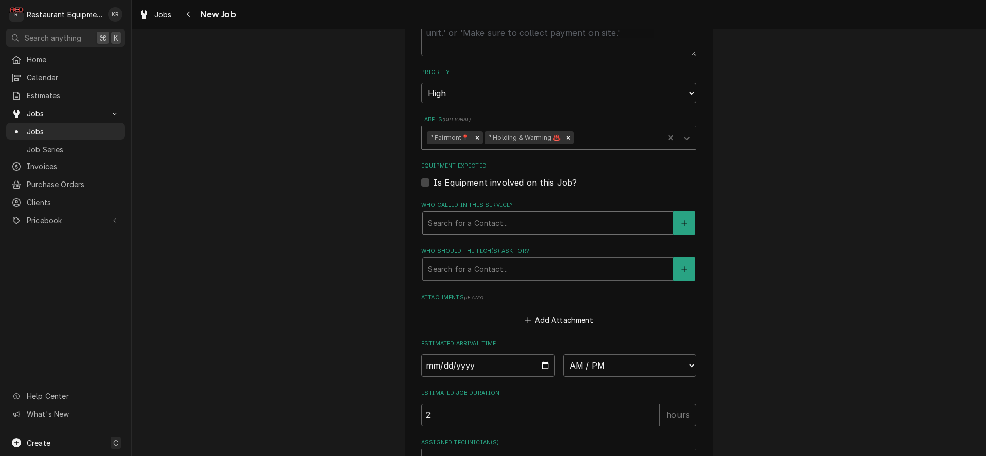
click at [501, 217] on div "Who called in this service?" at bounding box center [548, 223] width 240 height 19
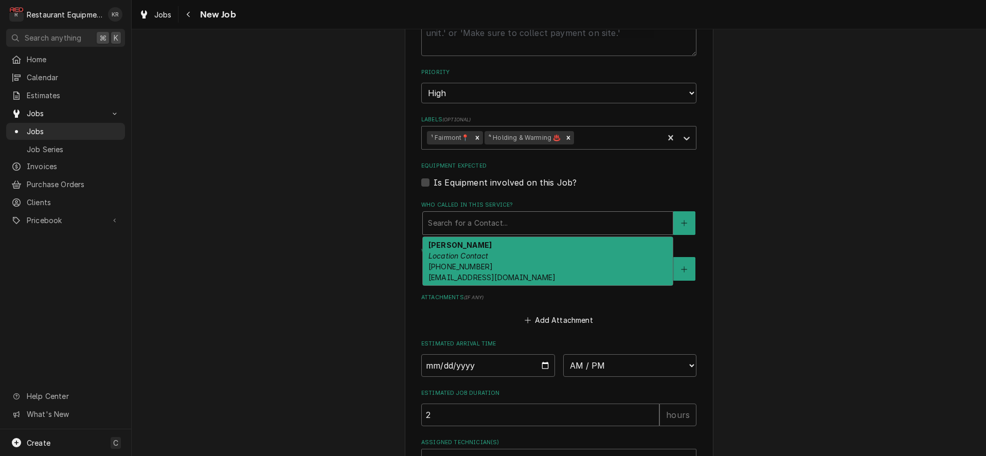
click at [492, 265] on span "(304) 269-5738 x127 dave4lcsc@gmail.com" at bounding box center [491, 272] width 127 height 20
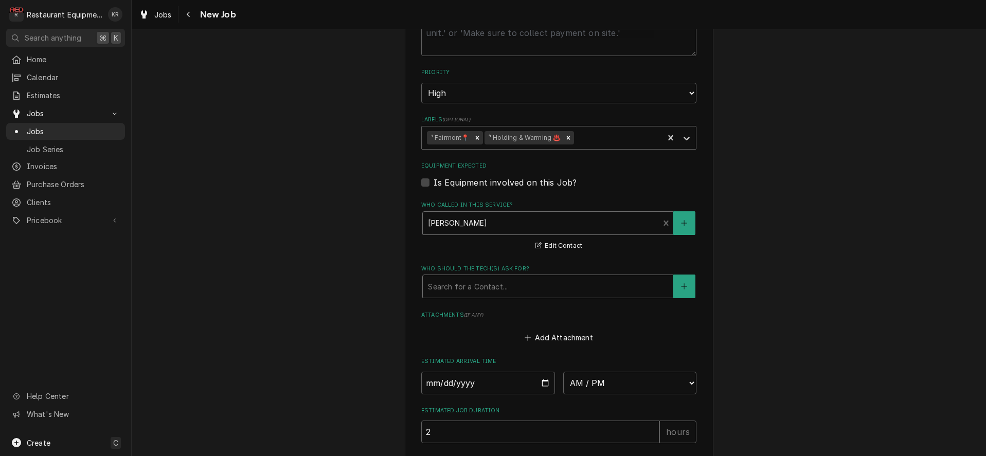
click at [492, 284] on div "Who should the tech(s) ask for?" at bounding box center [548, 286] width 240 height 19
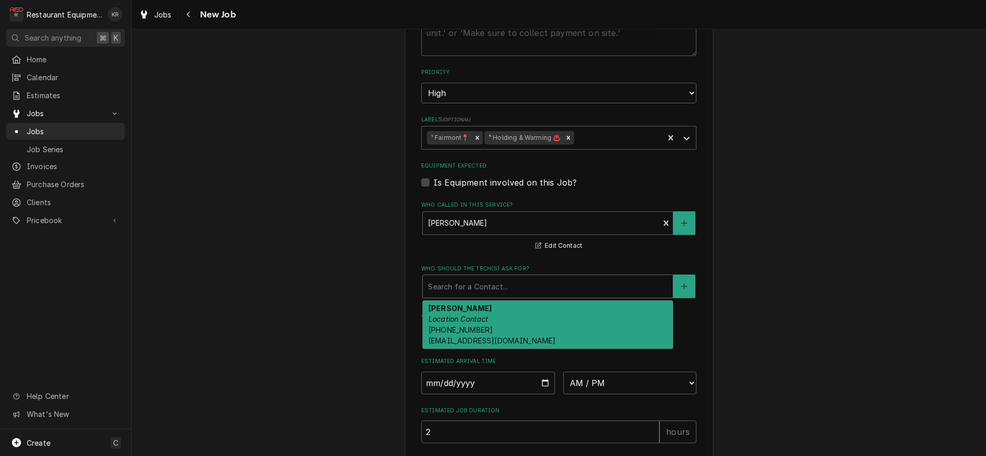
click at [494, 329] on span "(304) 269-5738 x127 dave4lcsc@gmail.com" at bounding box center [491, 336] width 127 height 20
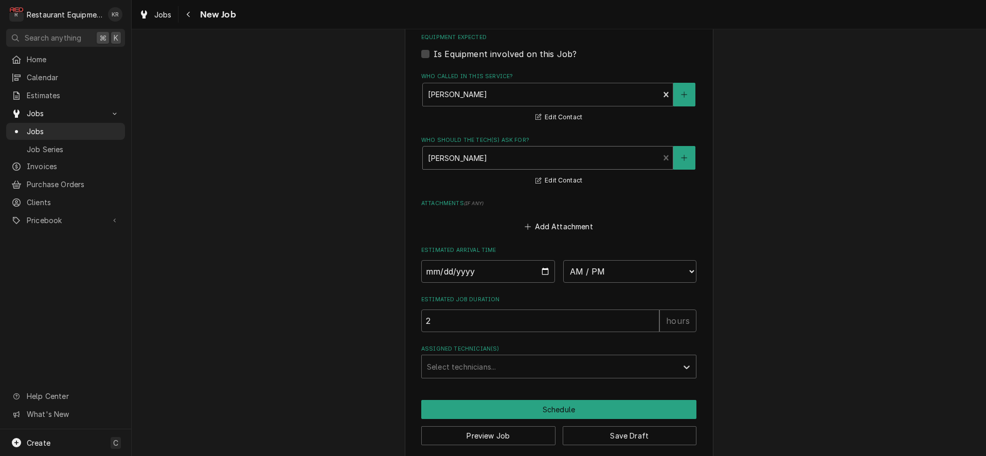
scroll to position [728, 0]
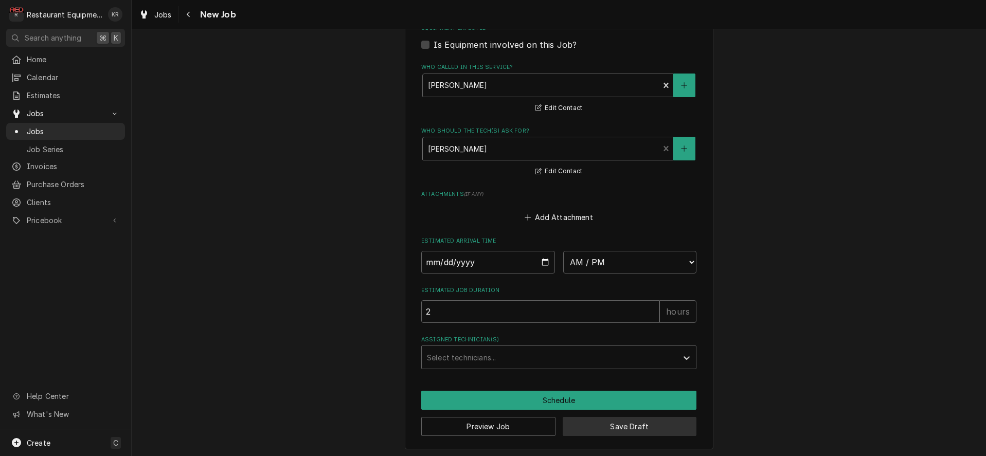
click at [620, 426] on button "Save Draft" at bounding box center [630, 426] width 134 height 19
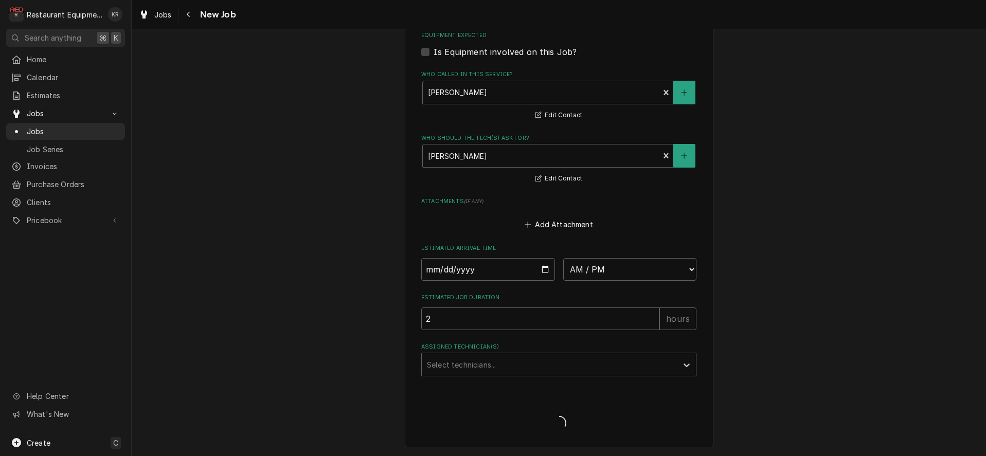
scroll to position [719, 0]
